Goal: Find specific page/section: Find specific page/section

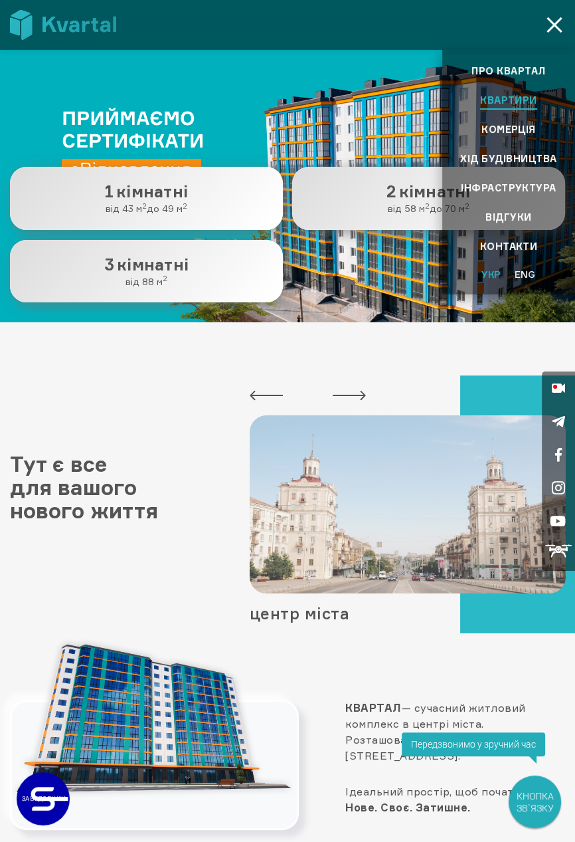
click at [511, 104] on link "Квартири" at bounding box center [508, 100] width 57 height 16
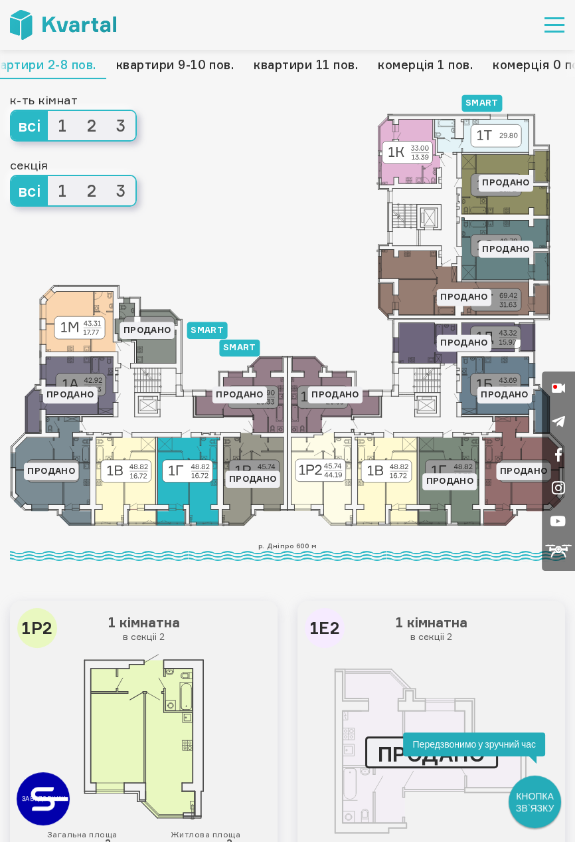
click at [201, 488] on icon at bounding box center [188, 481] width 62 height 88
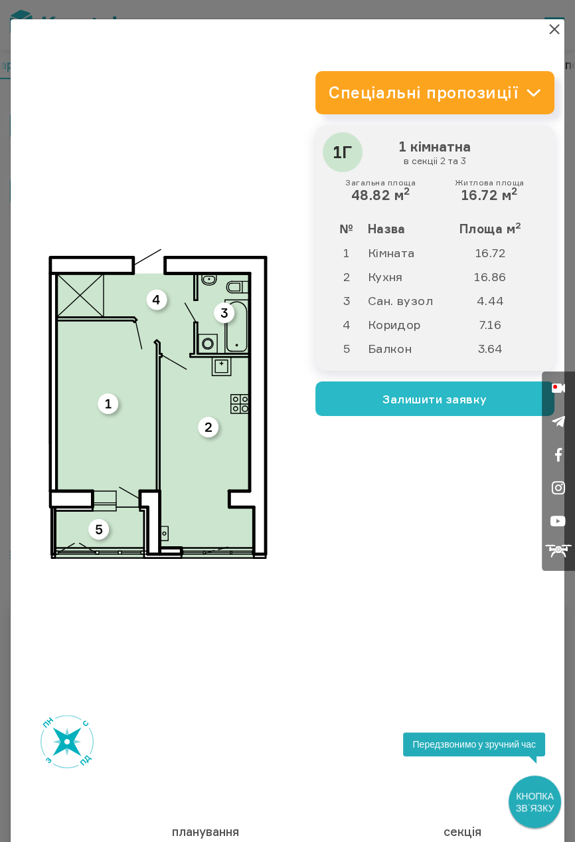
click at [562, 26] on section "× планування секція план 3D 1Г 3D" at bounding box center [288, 526] width 554 height 1014
click at [554, 27] on button "×" at bounding box center [554, 29] width 13 height 13
